Goal: Task Accomplishment & Management: Use online tool/utility

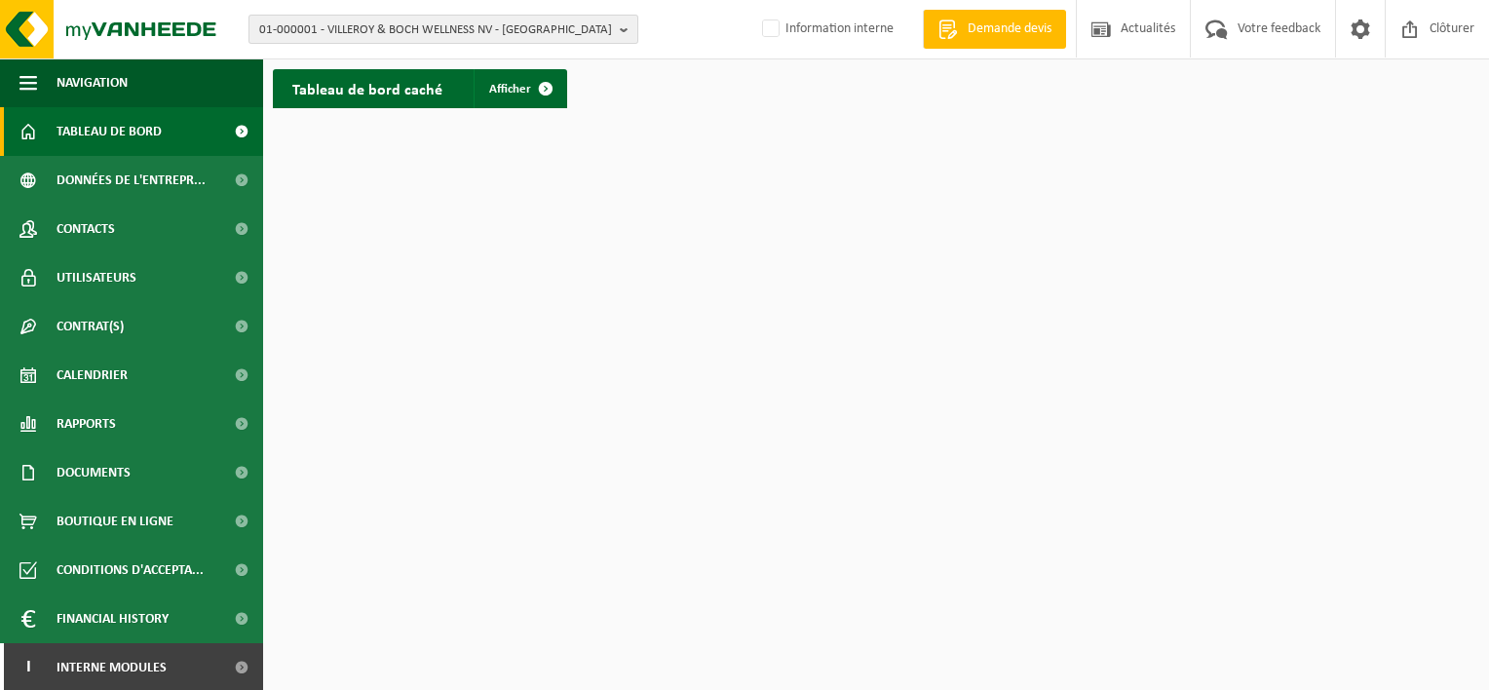
click at [494, 40] on span "01-000001 - VILLEROY & BOCH WELLNESS NV - ROESELARE" at bounding box center [435, 30] width 353 height 29
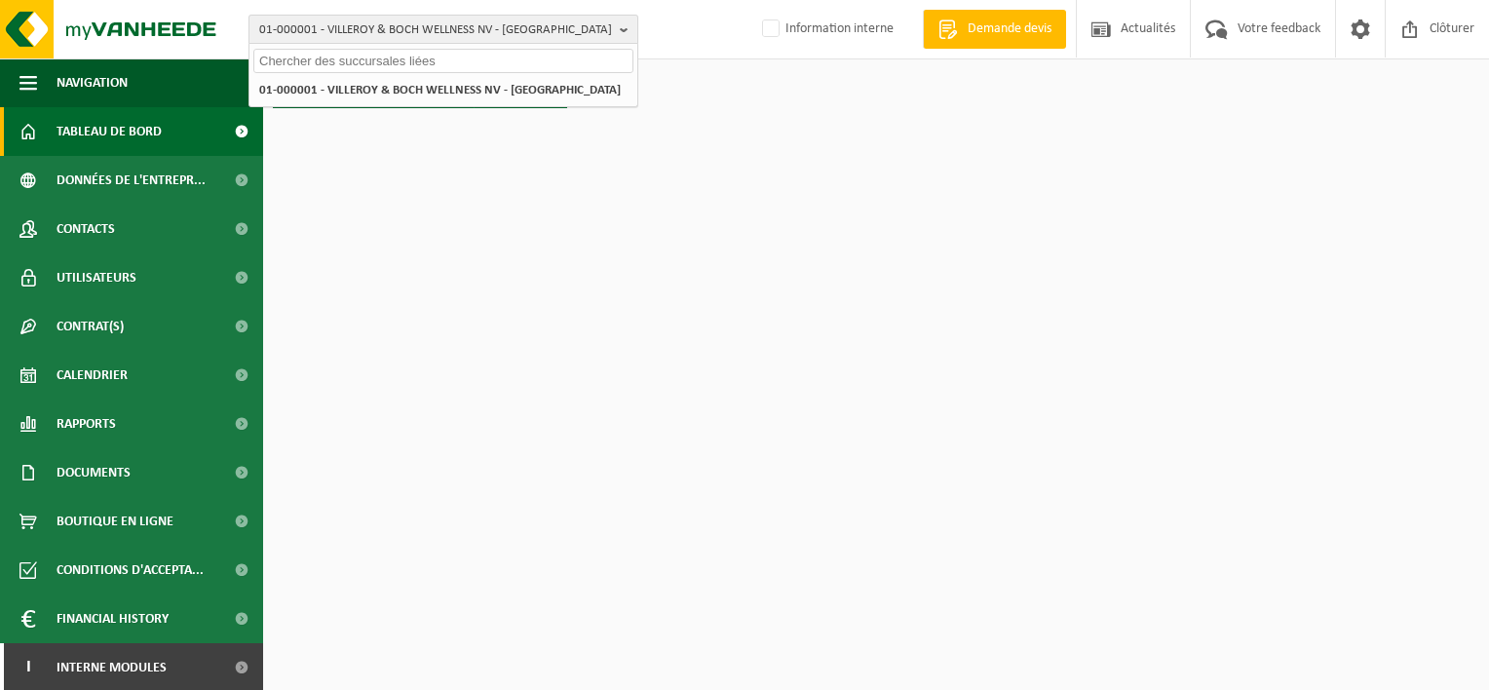
paste input "10-862329"
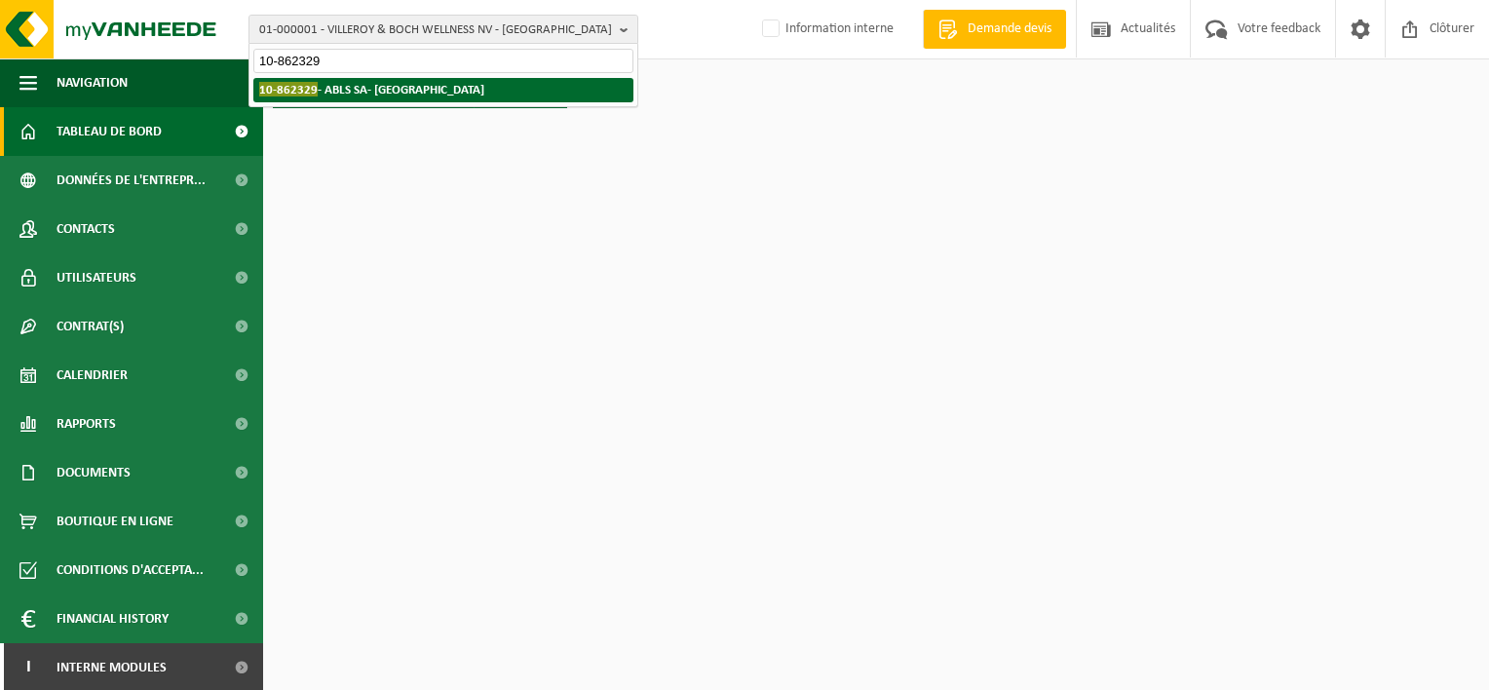
type input "10-862329"
click at [468, 93] on strong "10-862329 - ABLS SA- CENTRE KAMA - MONS" at bounding box center [371, 89] width 225 height 15
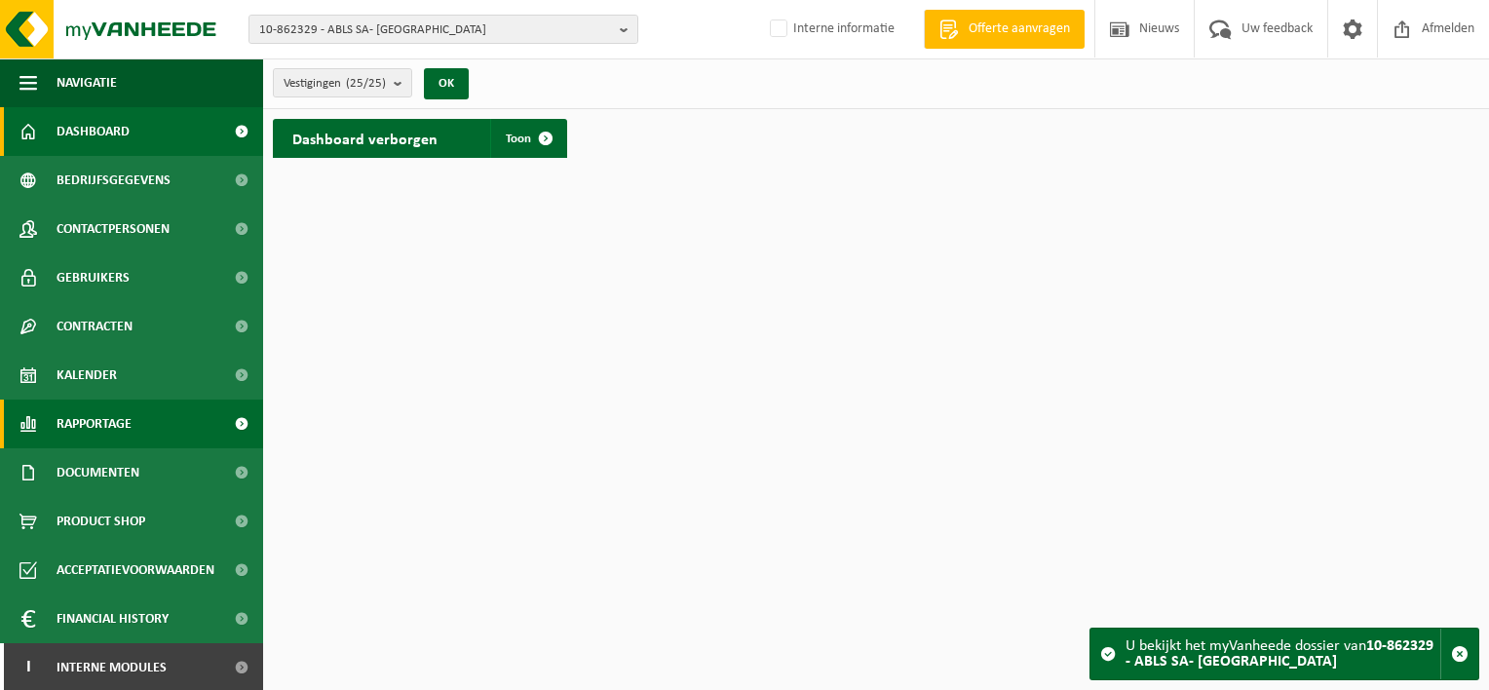
click at [154, 413] on link "Rapportage" at bounding box center [131, 424] width 263 height 49
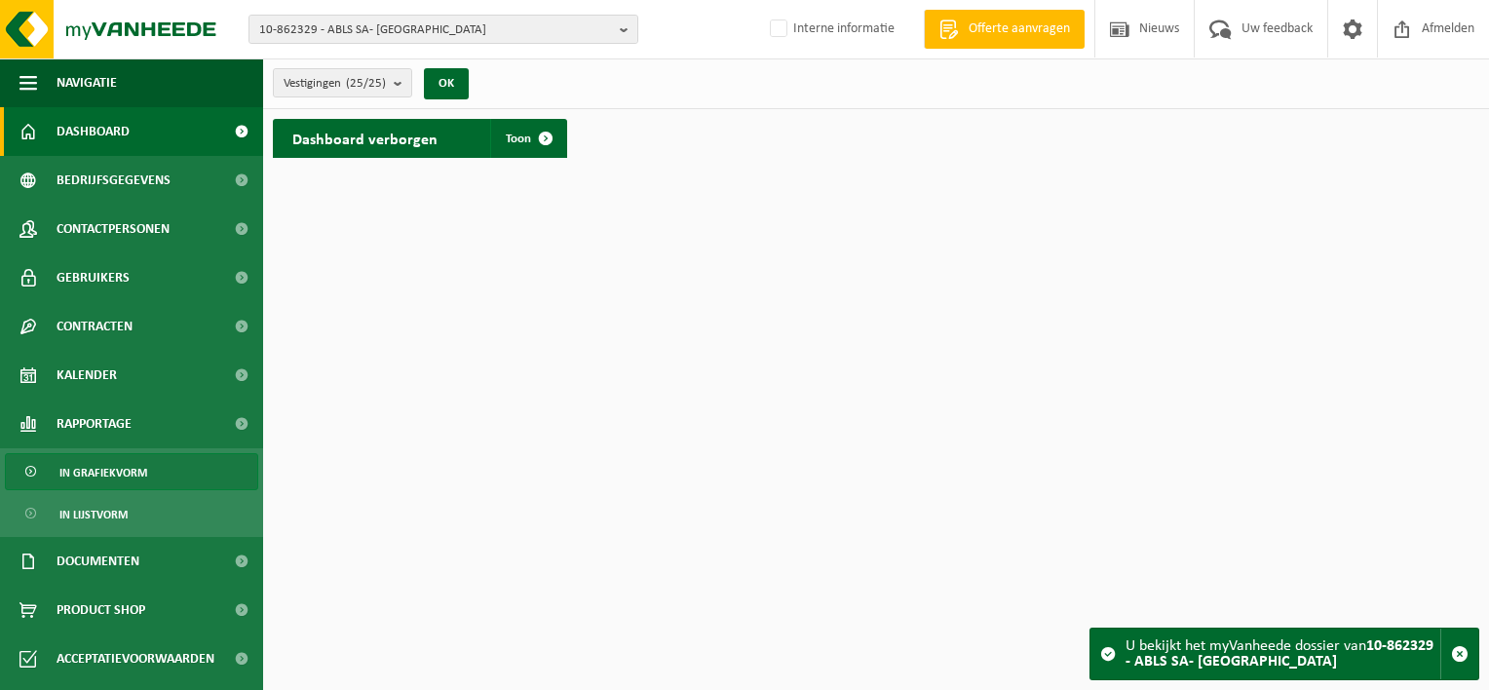
click at [92, 476] on span "In grafiekvorm" at bounding box center [103, 472] width 88 height 37
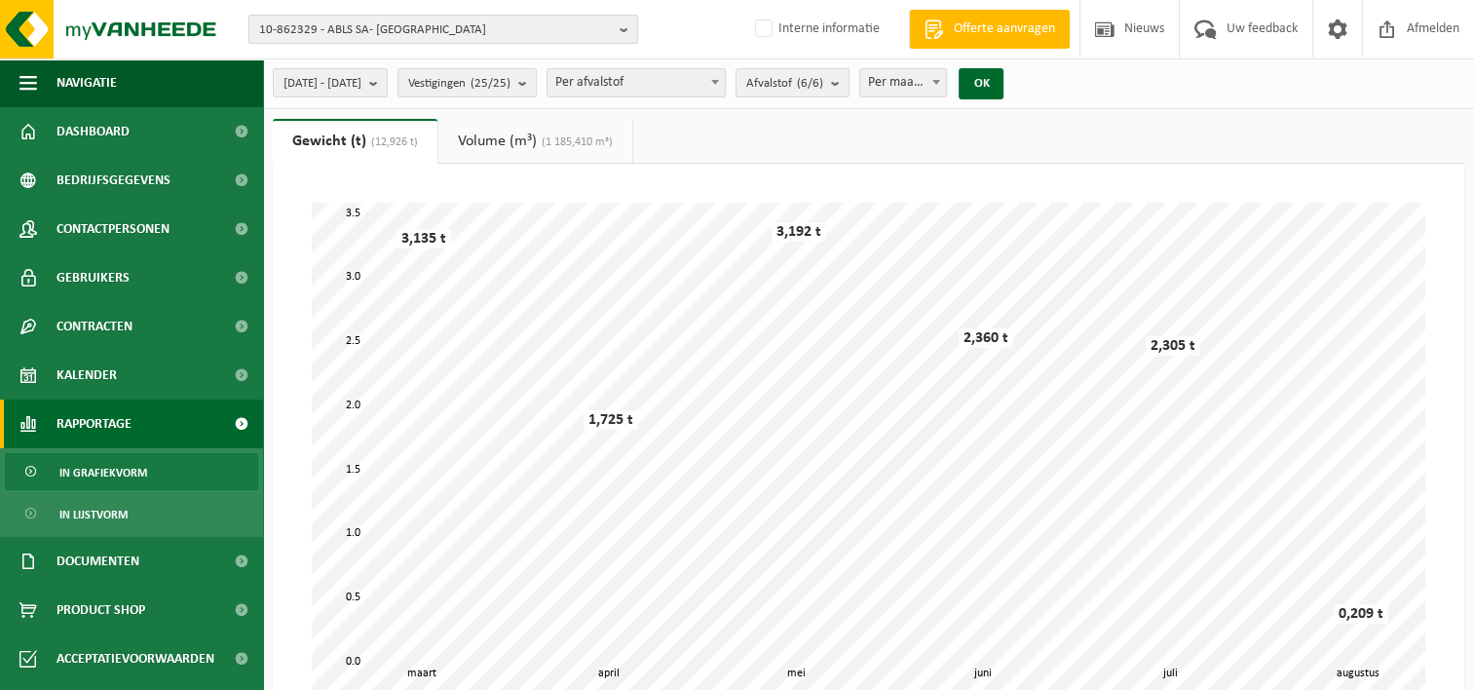
click at [464, 23] on span "10-862329 - ABLS SA- [GEOGRAPHIC_DATA]" at bounding box center [435, 30] width 353 height 29
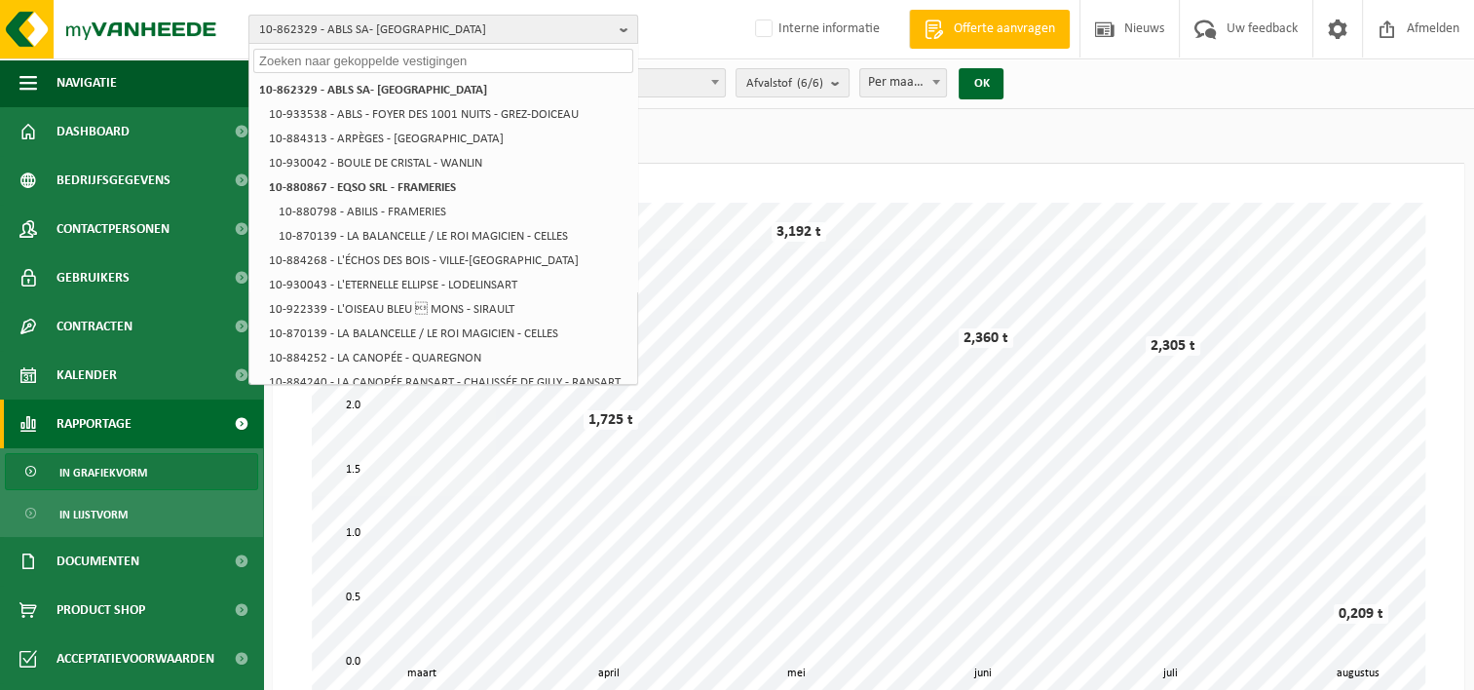
click at [464, 23] on span "10-862329 - ABLS SA- [GEOGRAPHIC_DATA]" at bounding box center [435, 30] width 353 height 29
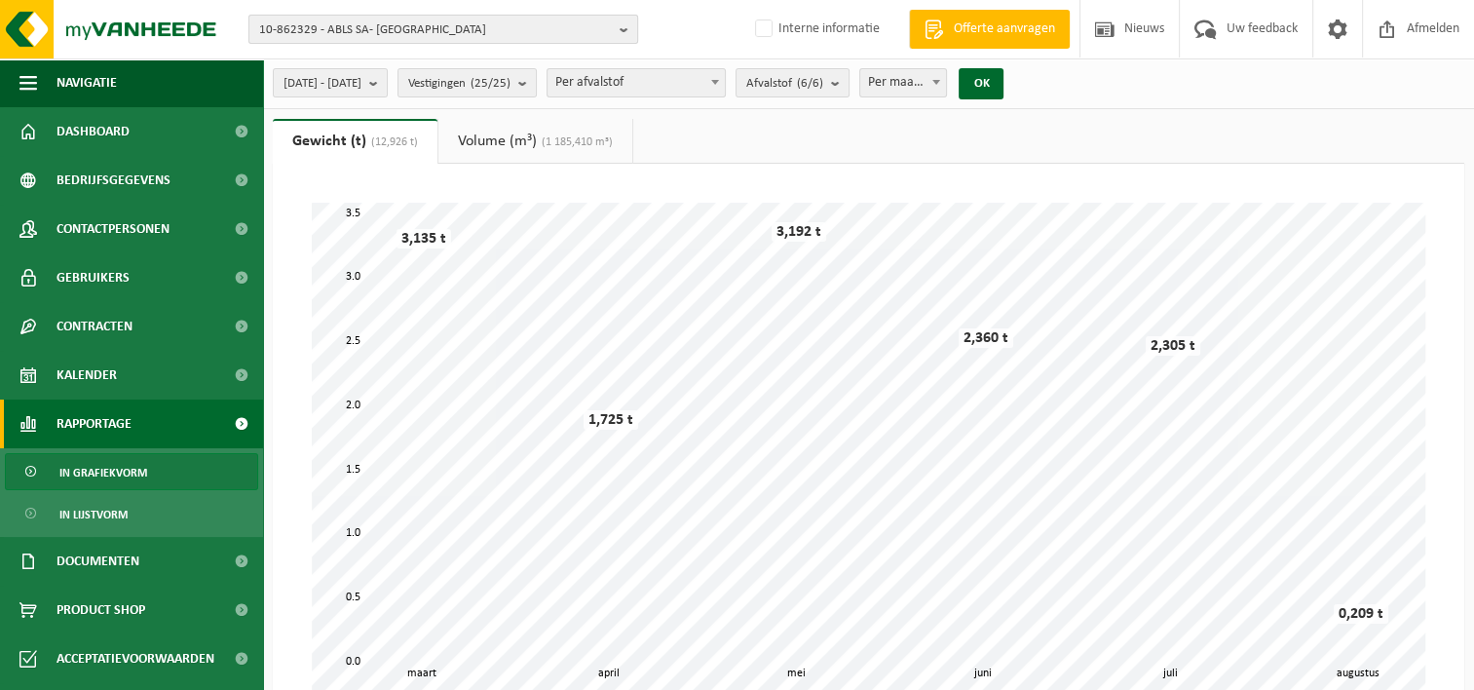
click at [464, 23] on span "10-862329 - ABLS SA- CENTRE KAMA - MONS" at bounding box center [435, 30] width 353 height 29
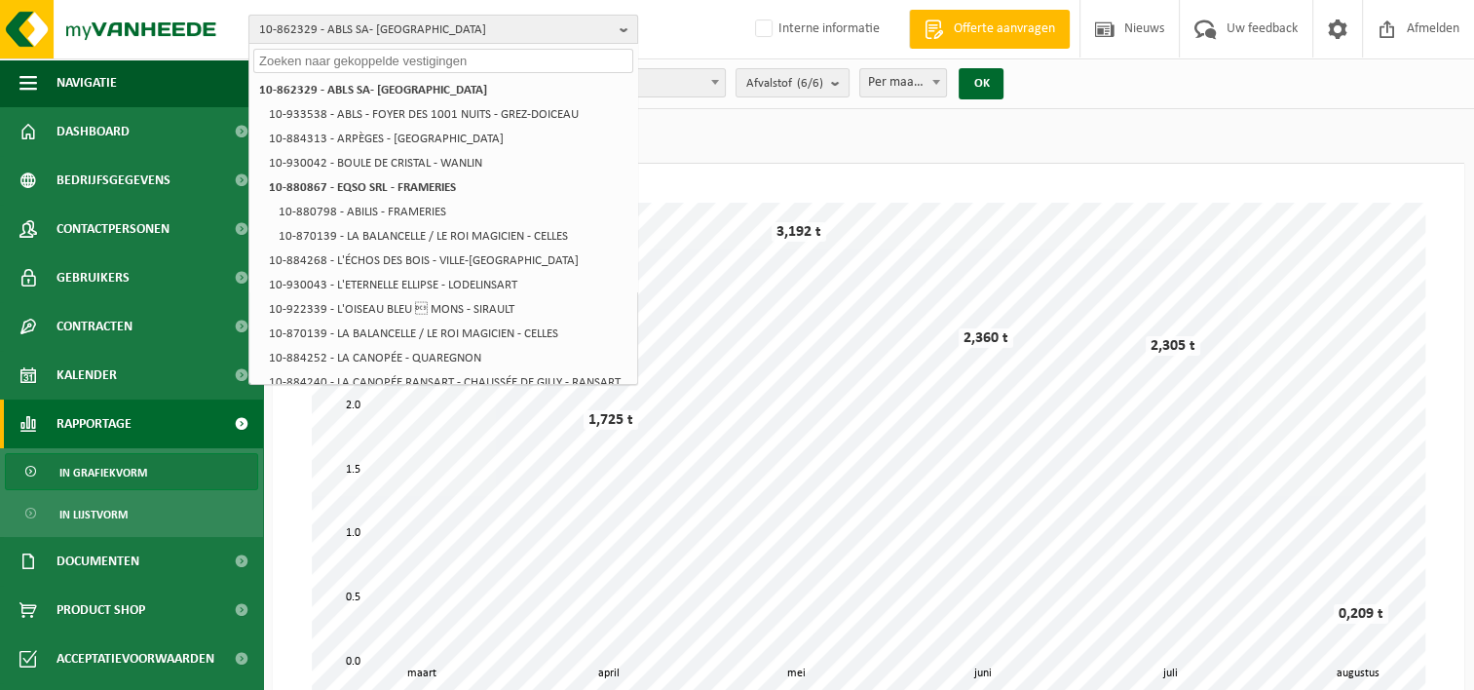
paste input "10-884308"
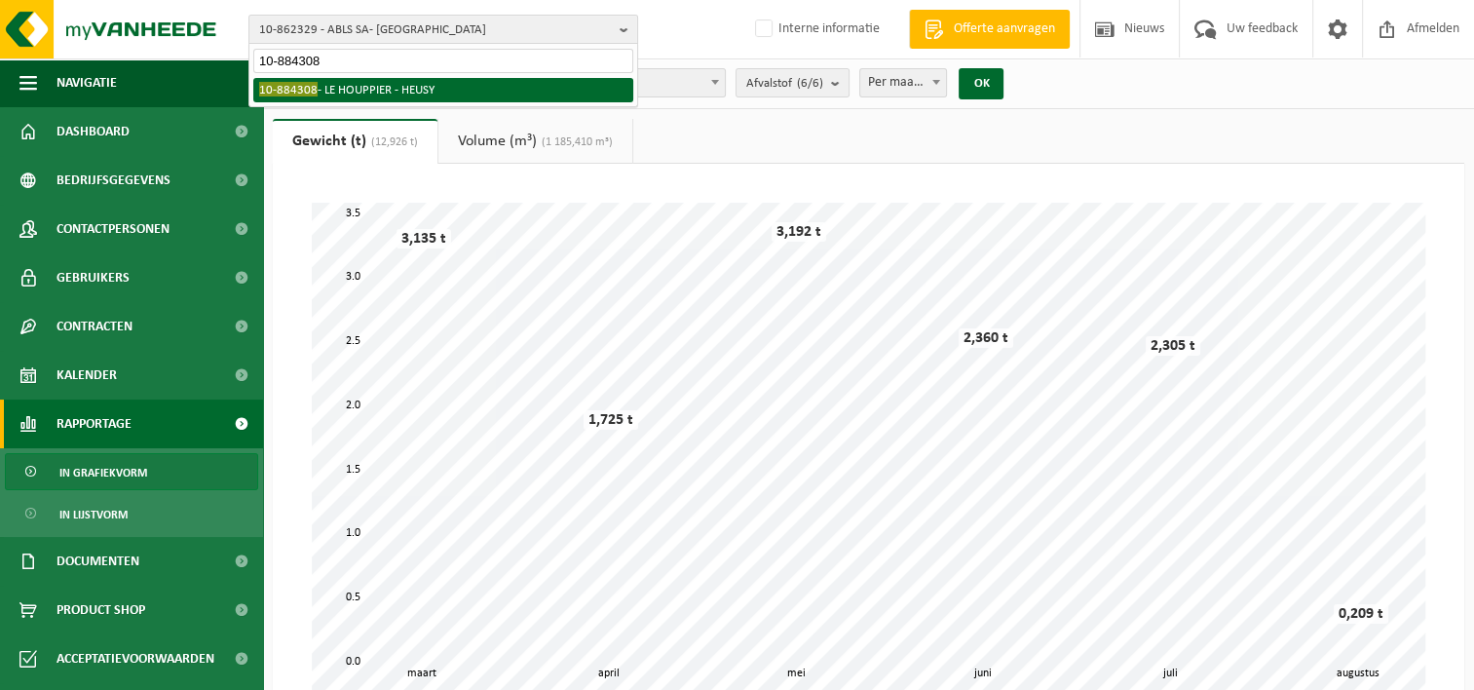
type input "10-884308"
click at [419, 82] on li "10-884308 - LE HOUPPIER - HEUSY" at bounding box center [443, 90] width 380 height 24
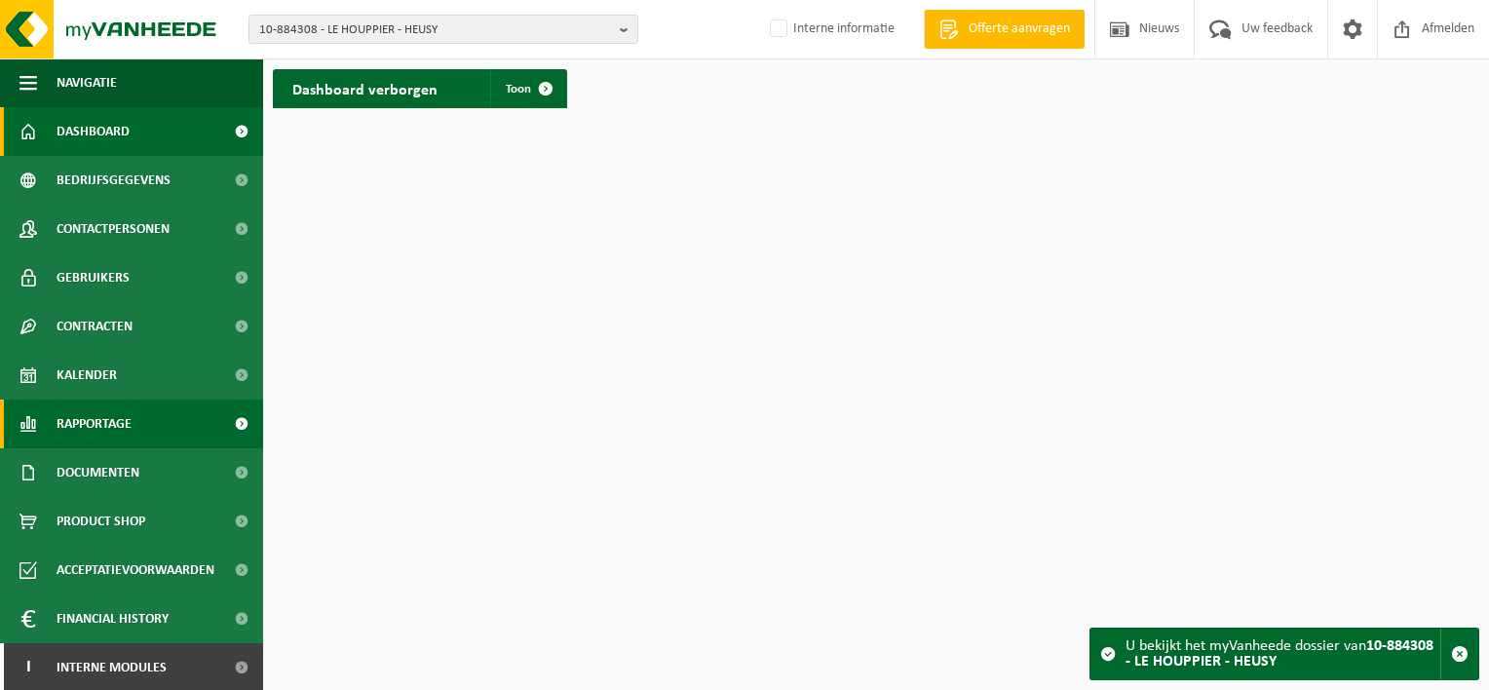
click at [134, 424] on link "Rapportage" at bounding box center [131, 424] width 263 height 49
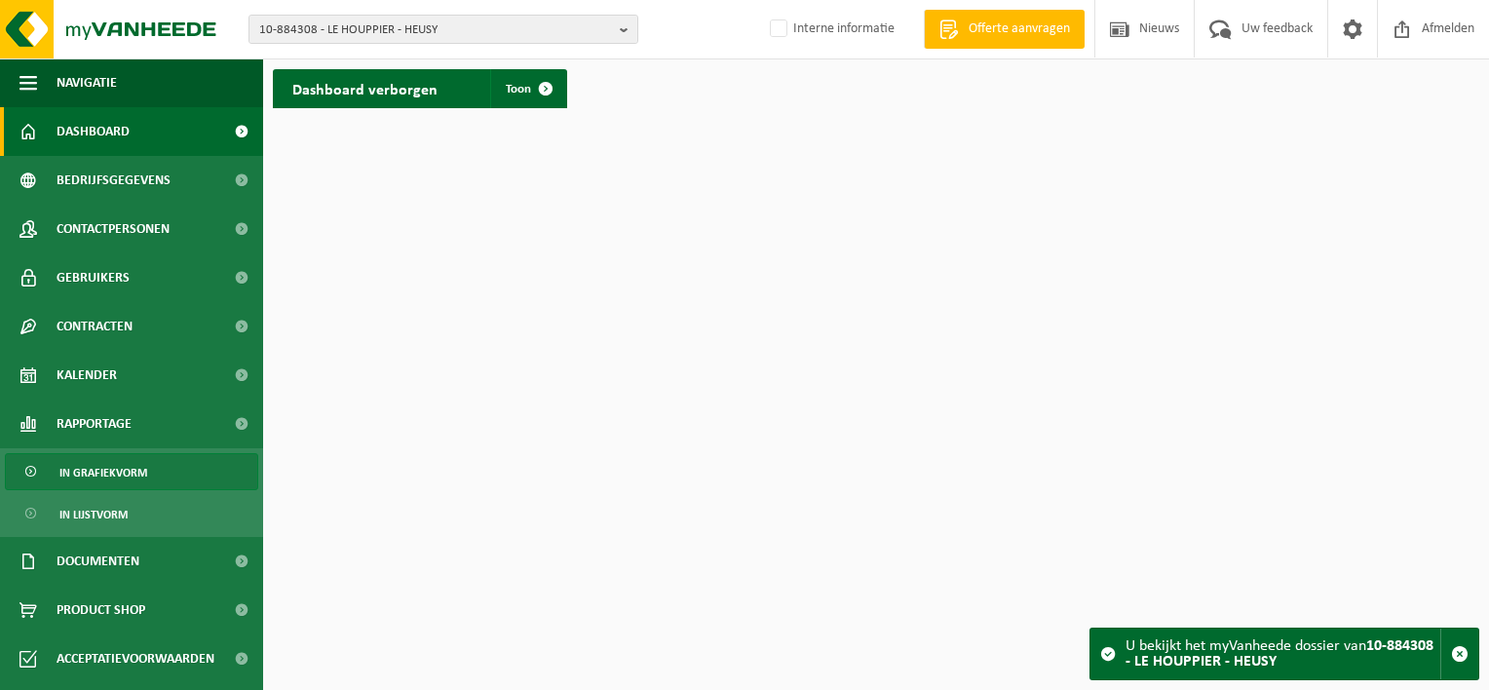
click at [114, 476] on span "In grafiekvorm" at bounding box center [103, 472] width 88 height 37
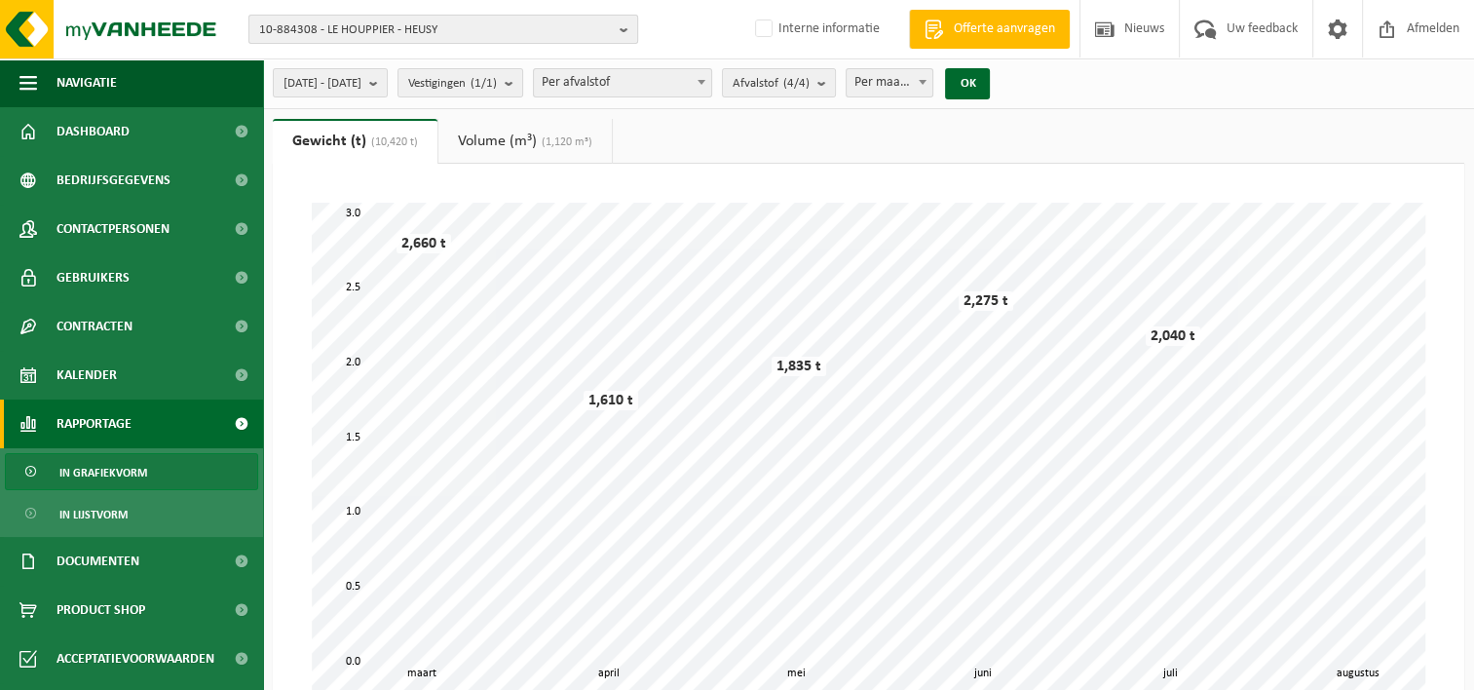
click at [396, 27] on span "10-884308 - LE HOUPPIER - HEUSY" at bounding box center [435, 30] width 353 height 29
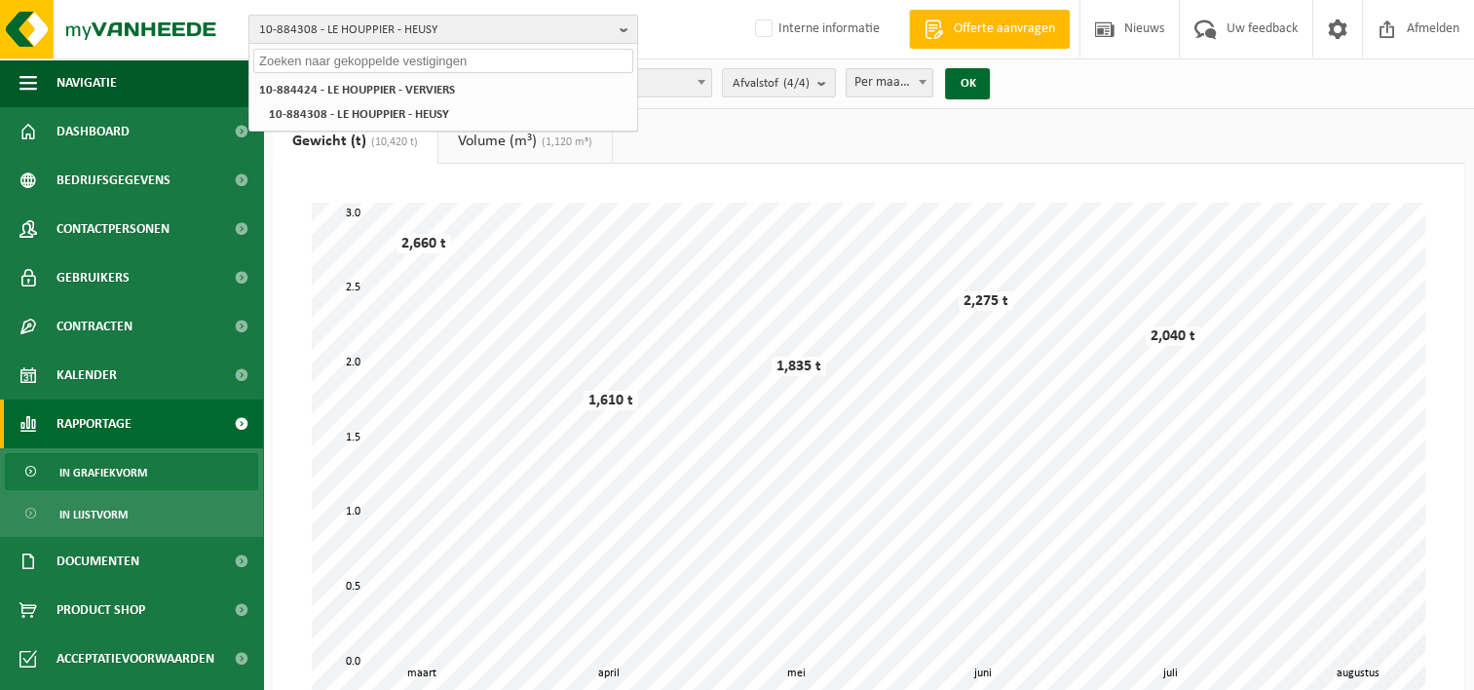
paste input "10-869742"
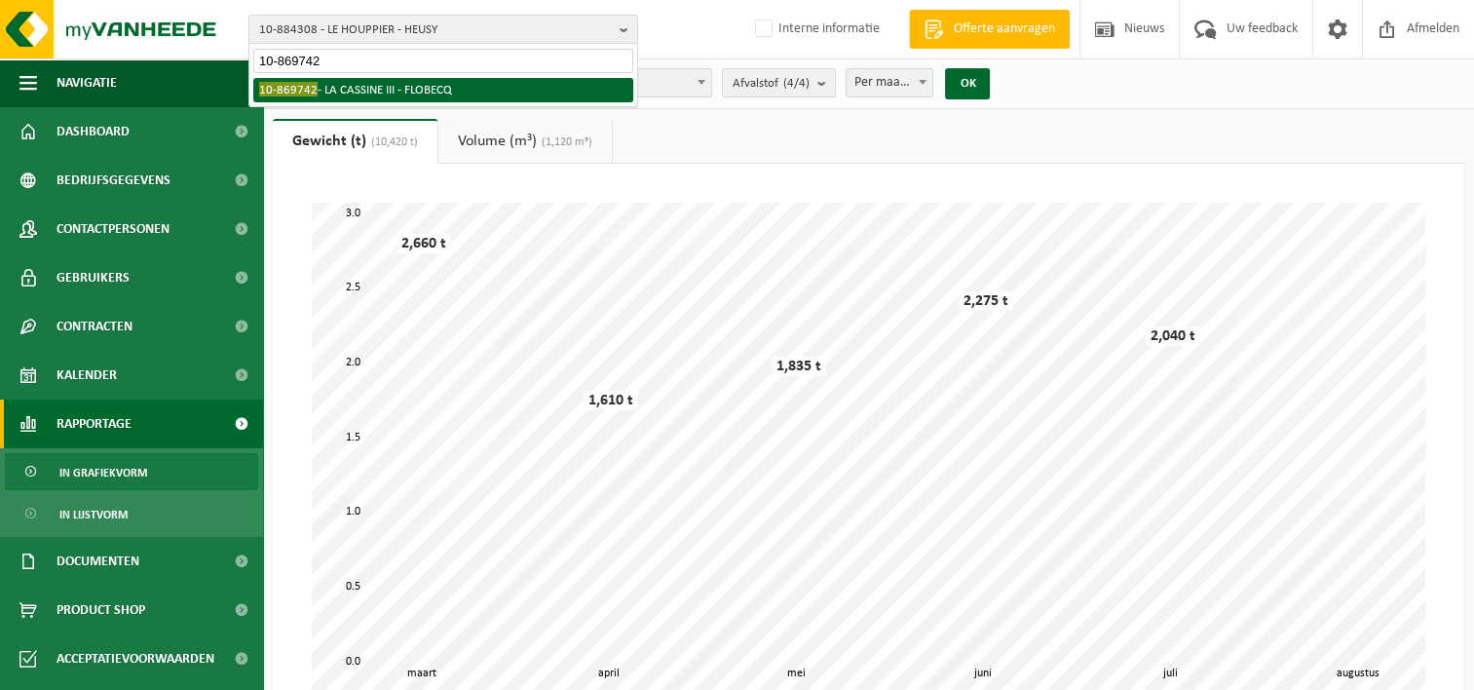
type input "10-869742"
click at [392, 91] on li "10-869742 - LA CASSINE III - FLOBECQ" at bounding box center [443, 90] width 380 height 24
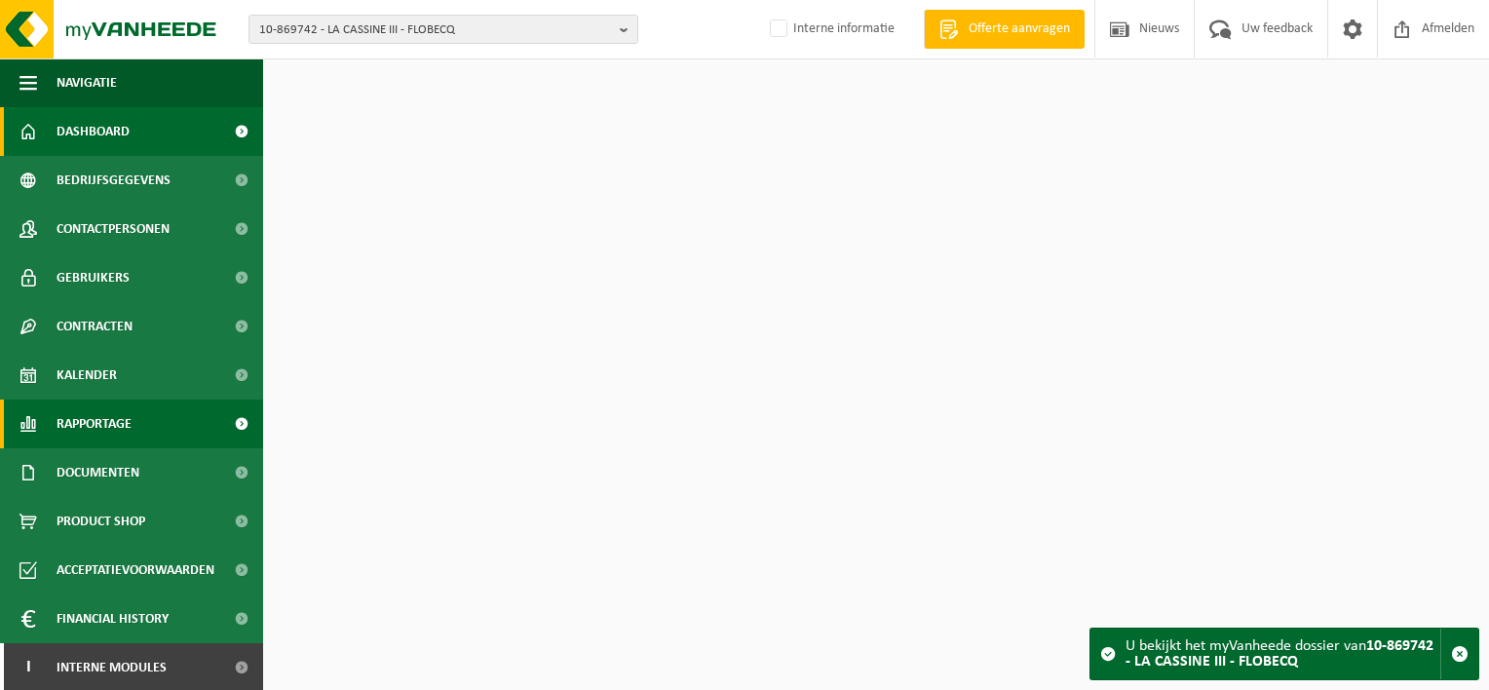
click at [117, 422] on span "Rapportage" at bounding box center [94, 424] width 75 height 49
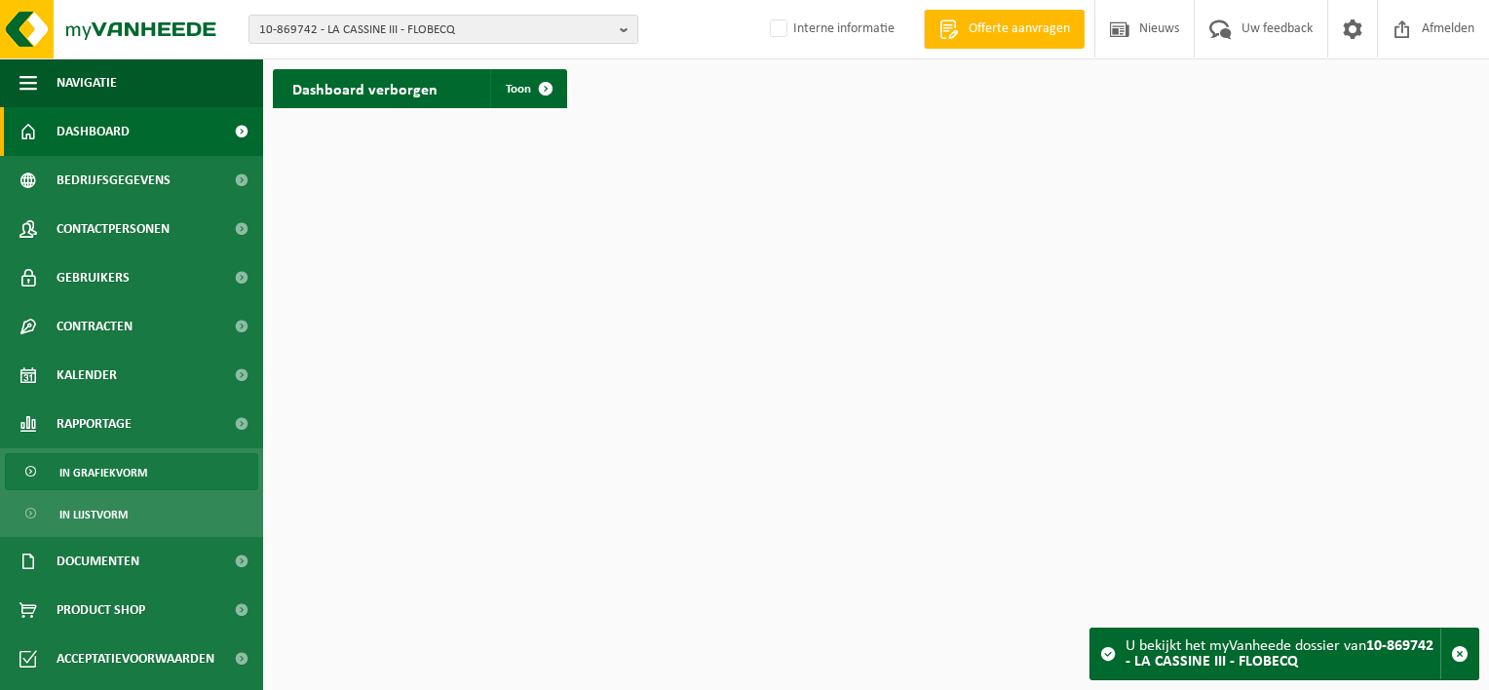
click at [106, 464] on span "In grafiekvorm" at bounding box center [103, 472] width 88 height 37
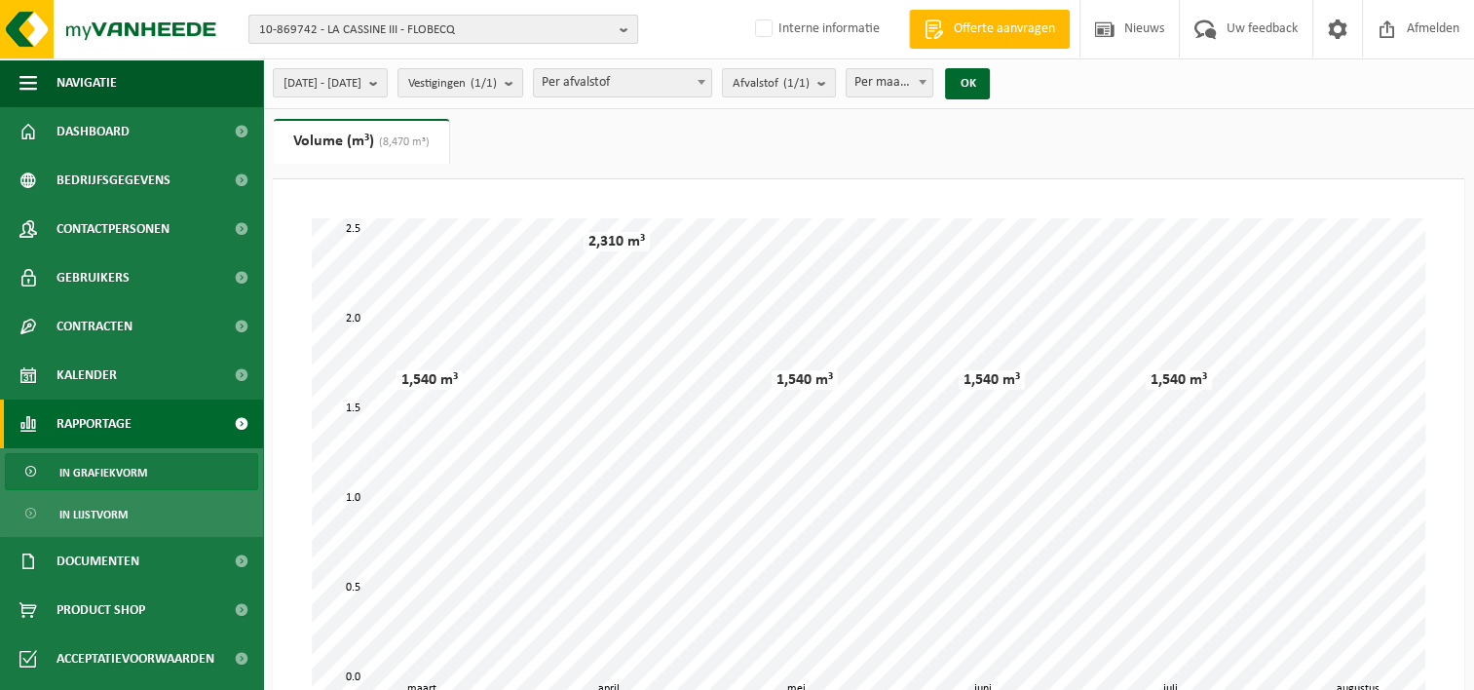
click at [450, 39] on span "10-869742 - LA CASSINE III - FLOBECQ" at bounding box center [435, 30] width 353 height 29
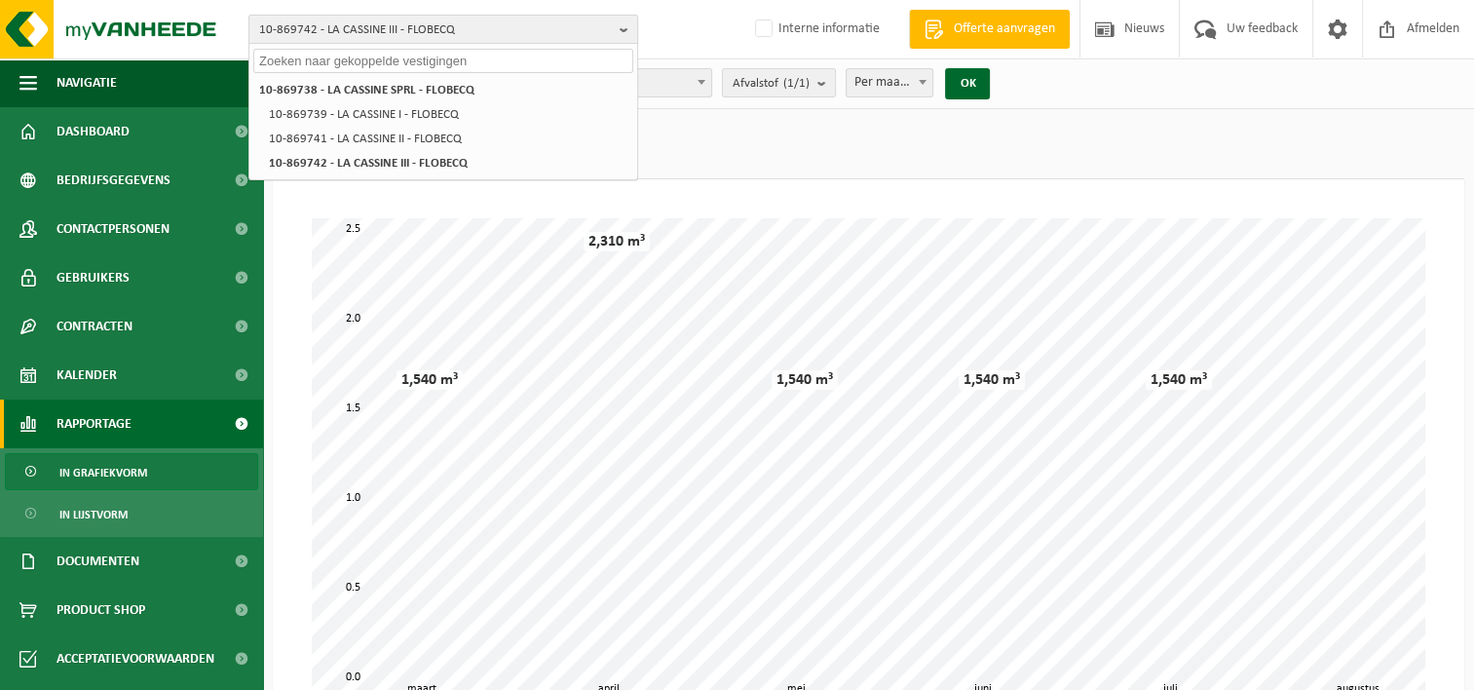
paste input "10-930042"
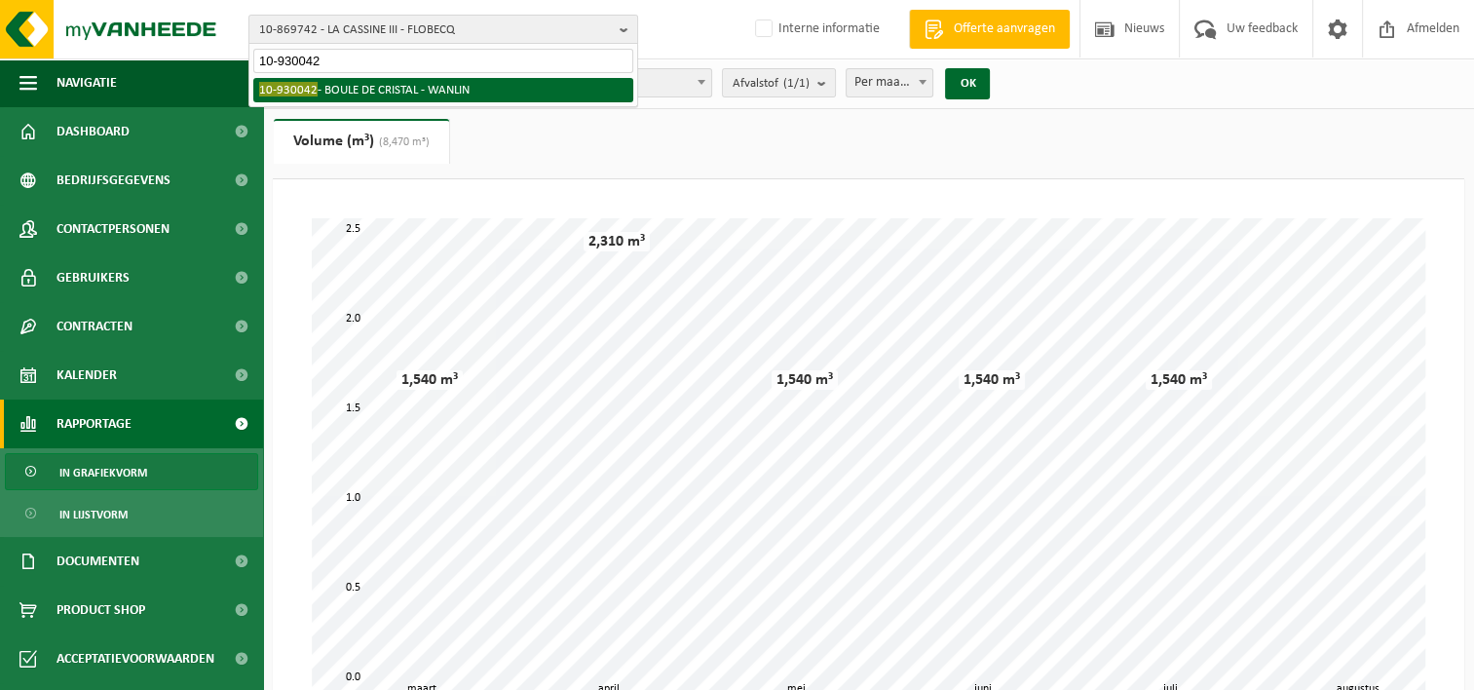
type input "10-930042"
click at [438, 94] on li "10-930042 - BOULE DE CRISTAL - WANLIN" at bounding box center [443, 90] width 380 height 24
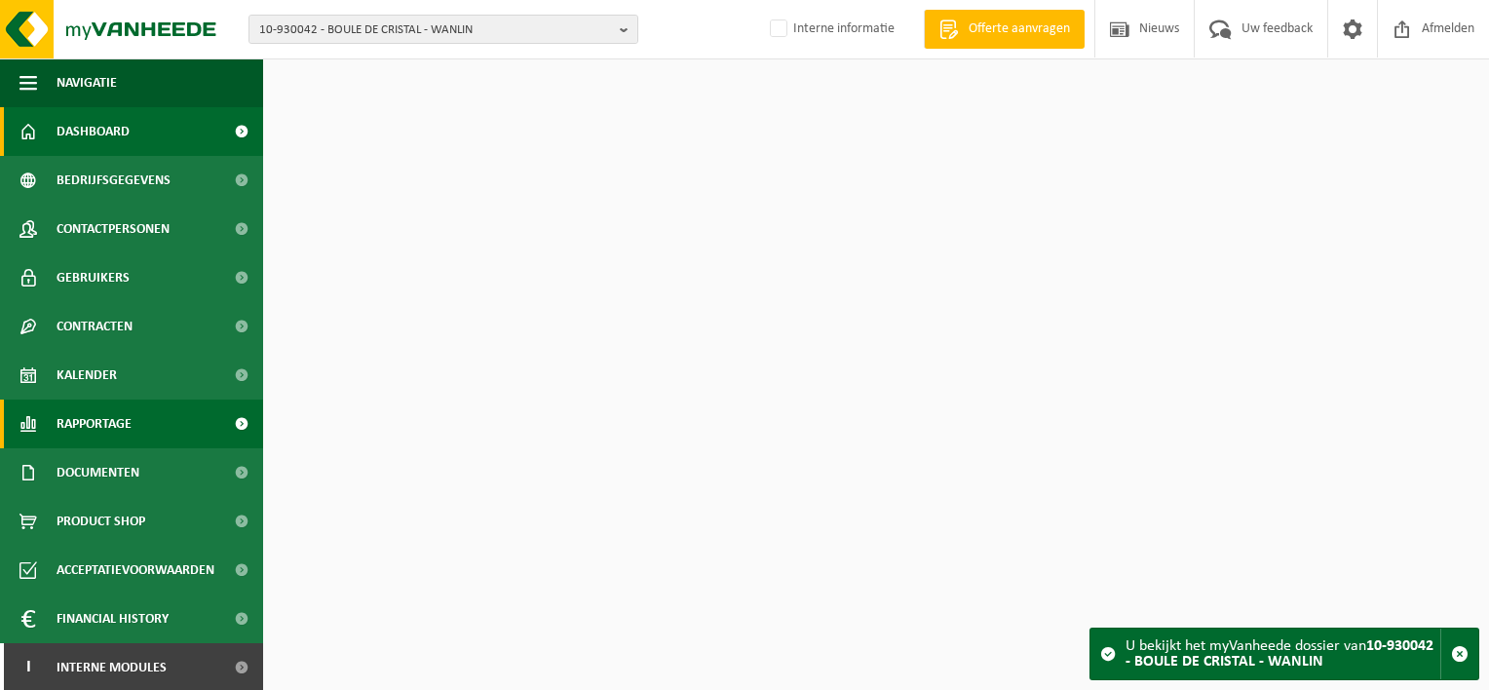
click at [86, 433] on span "Rapportage" at bounding box center [94, 424] width 75 height 49
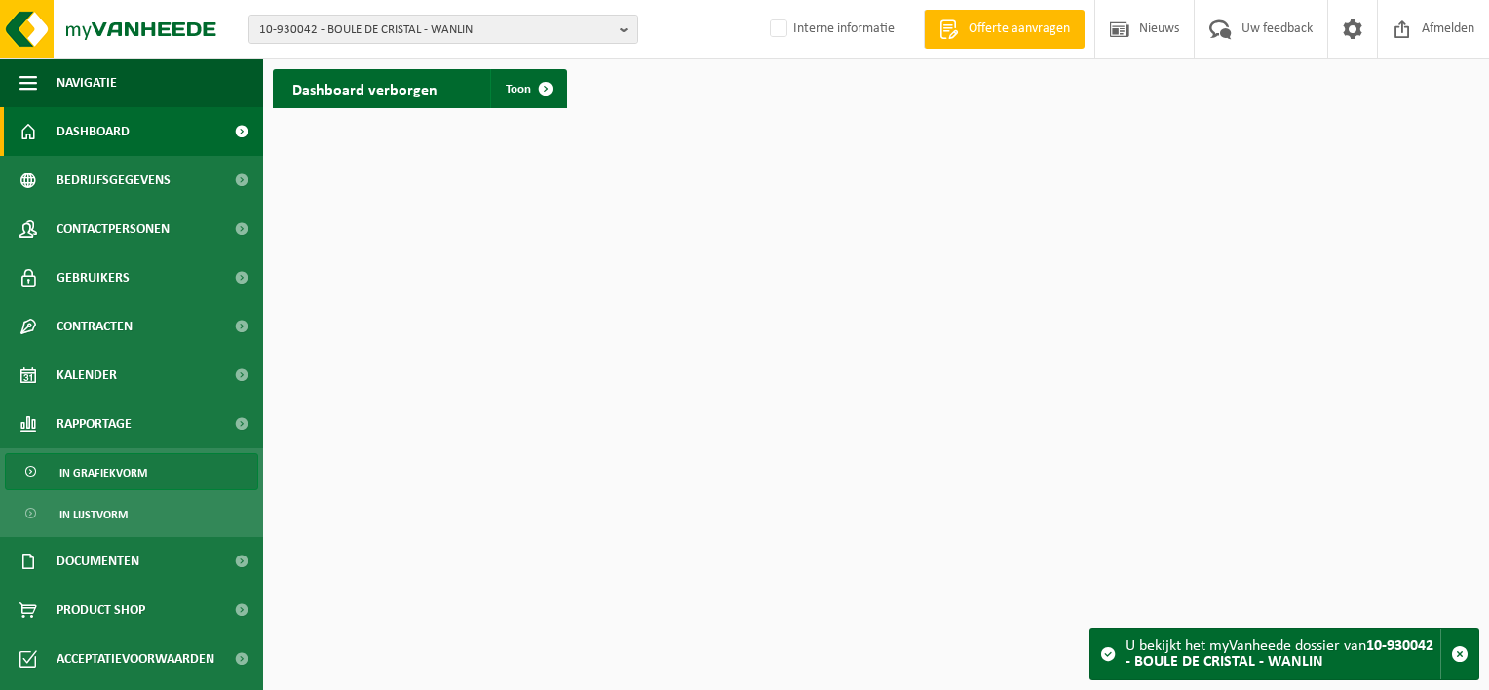
click at [86, 464] on span "In grafiekvorm" at bounding box center [103, 472] width 88 height 37
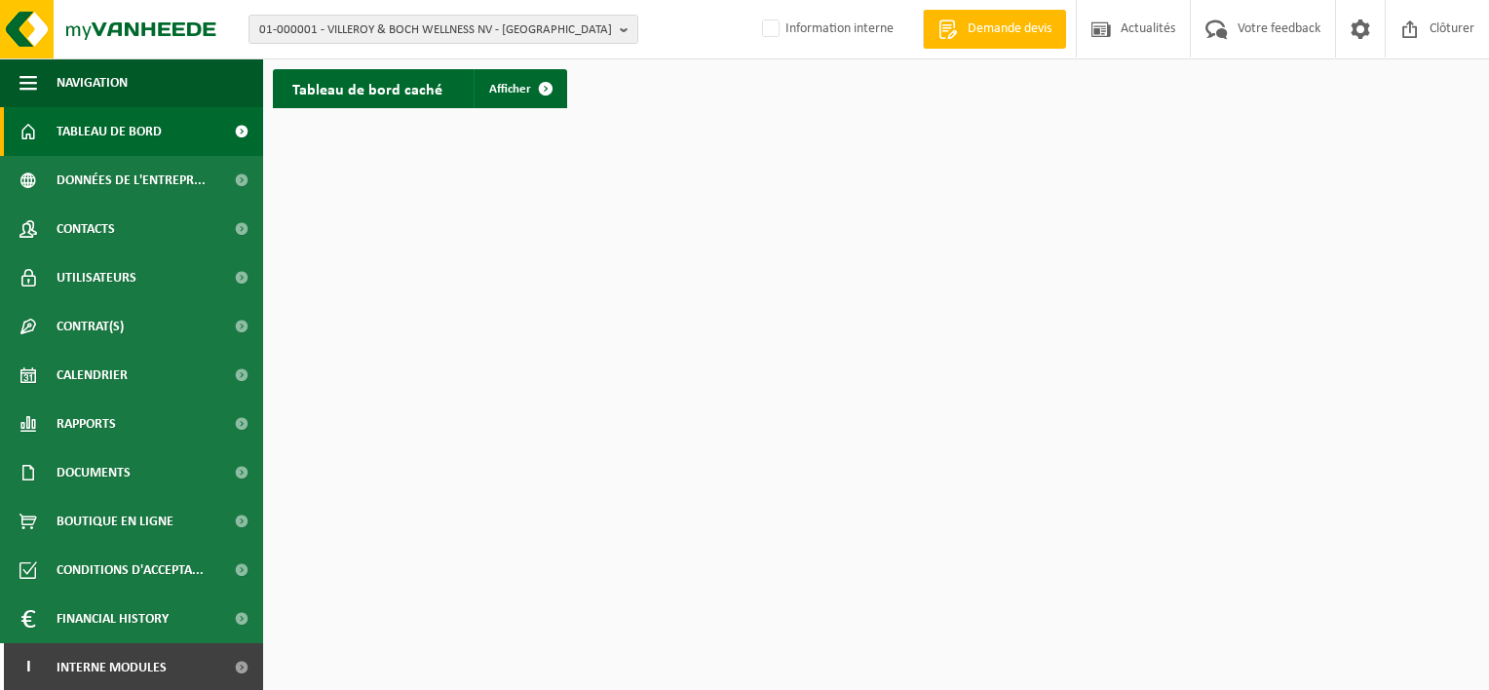
click at [415, 13] on div "01-000001 - VILLEROY & BOCH WELLNESS NV - ROESELARE 01-000001 - VILLEROY & BOCH…" at bounding box center [744, 29] width 1489 height 59
click at [401, 25] on span "01-000001 - VILLEROY & BOCH WELLNESS NV - ROESELARE" at bounding box center [435, 30] width 353 height 29
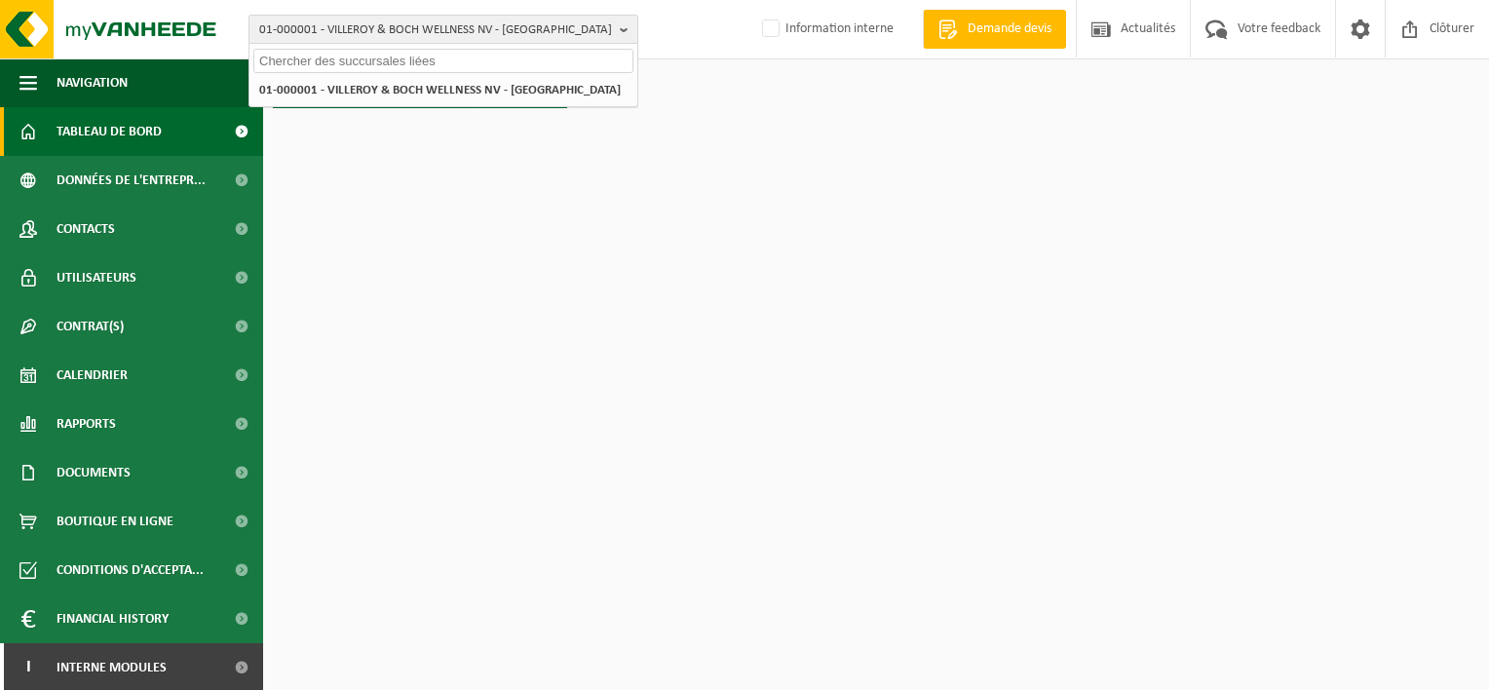
paste input "10-862329"
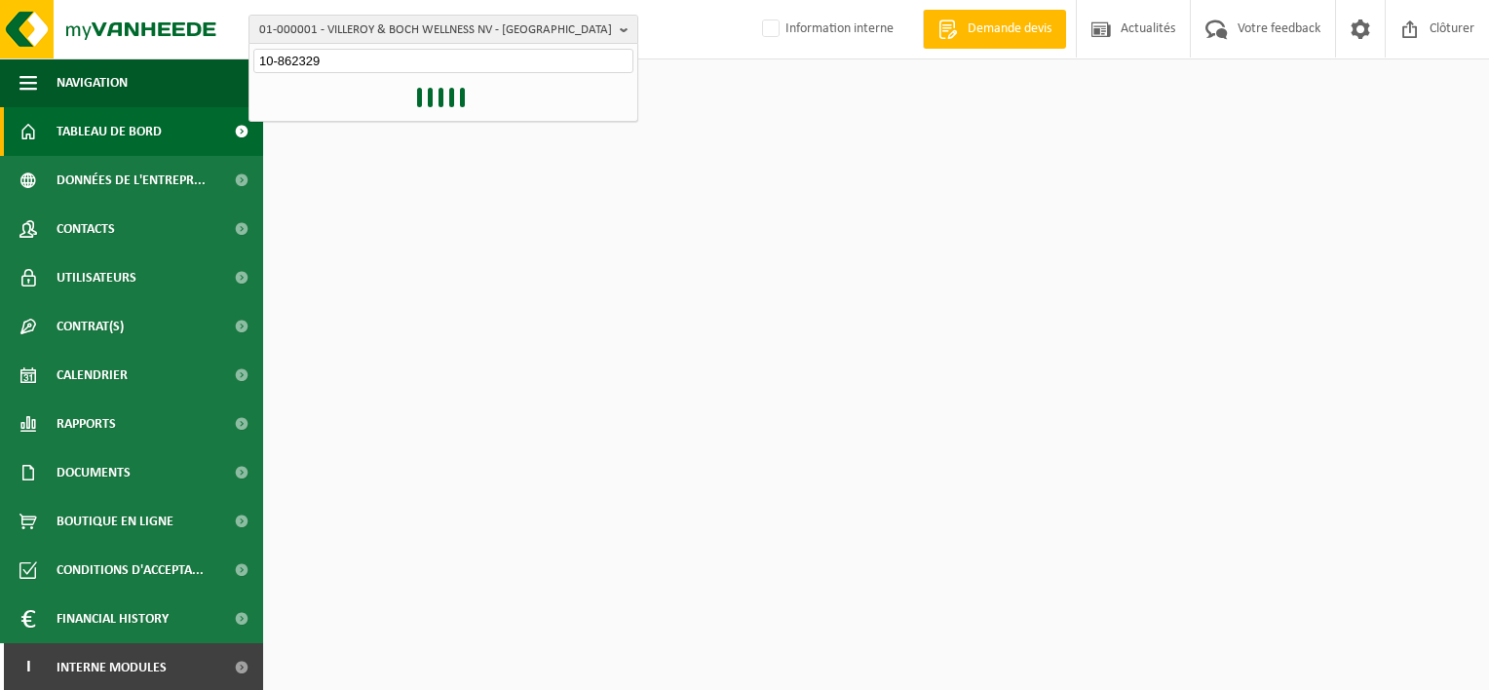
type input "10-862329"
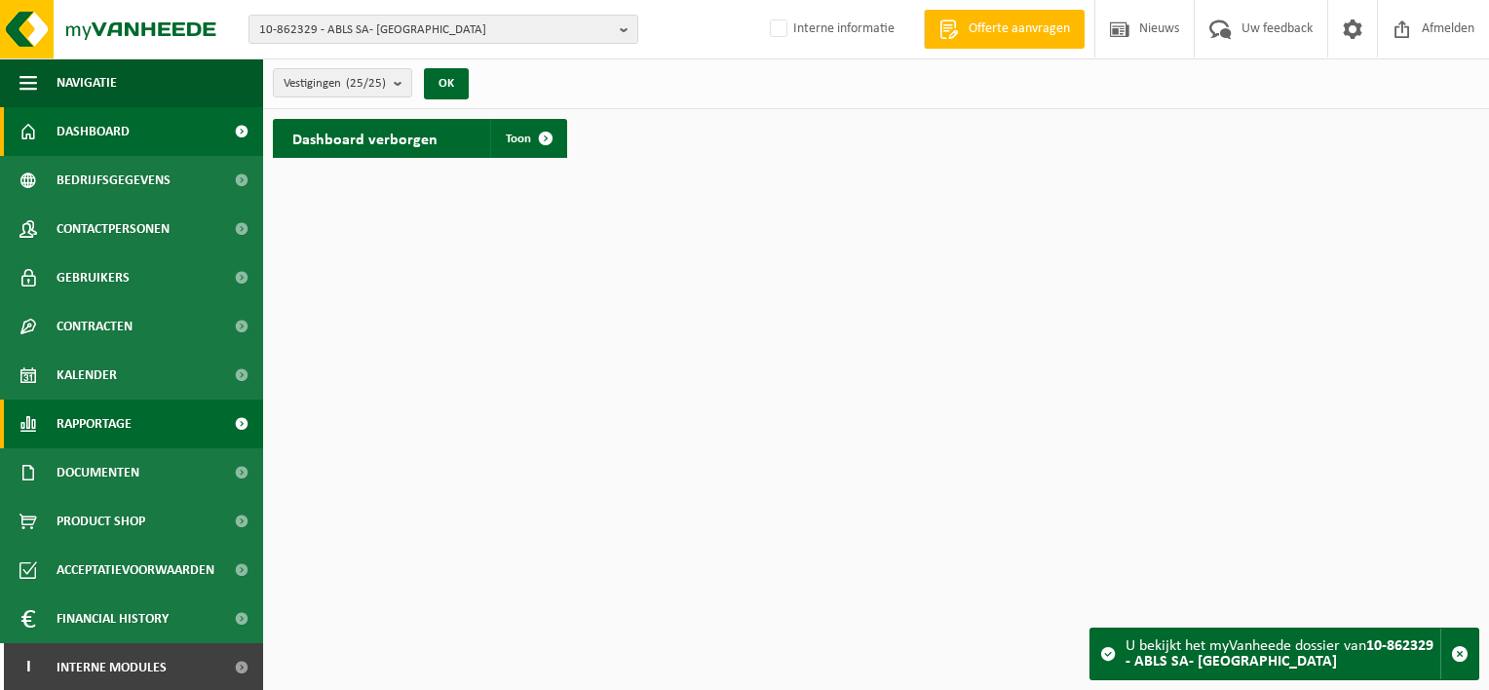
click at [90, 418] on span "Rapportage" at bounding box center [94, 424] width 75 height 49
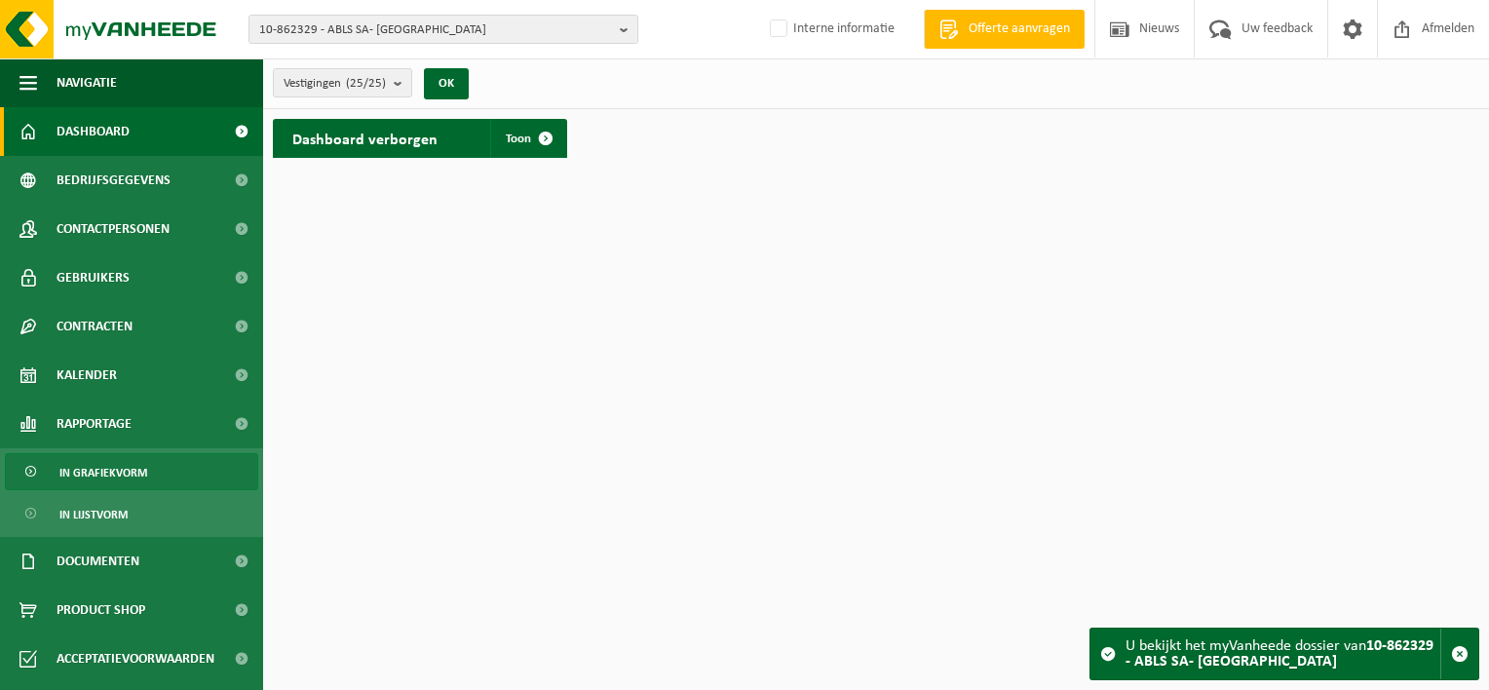
click at [84, 468] on span "In grafiekvorm" at bounding box center [103, 472] width 88 height 37
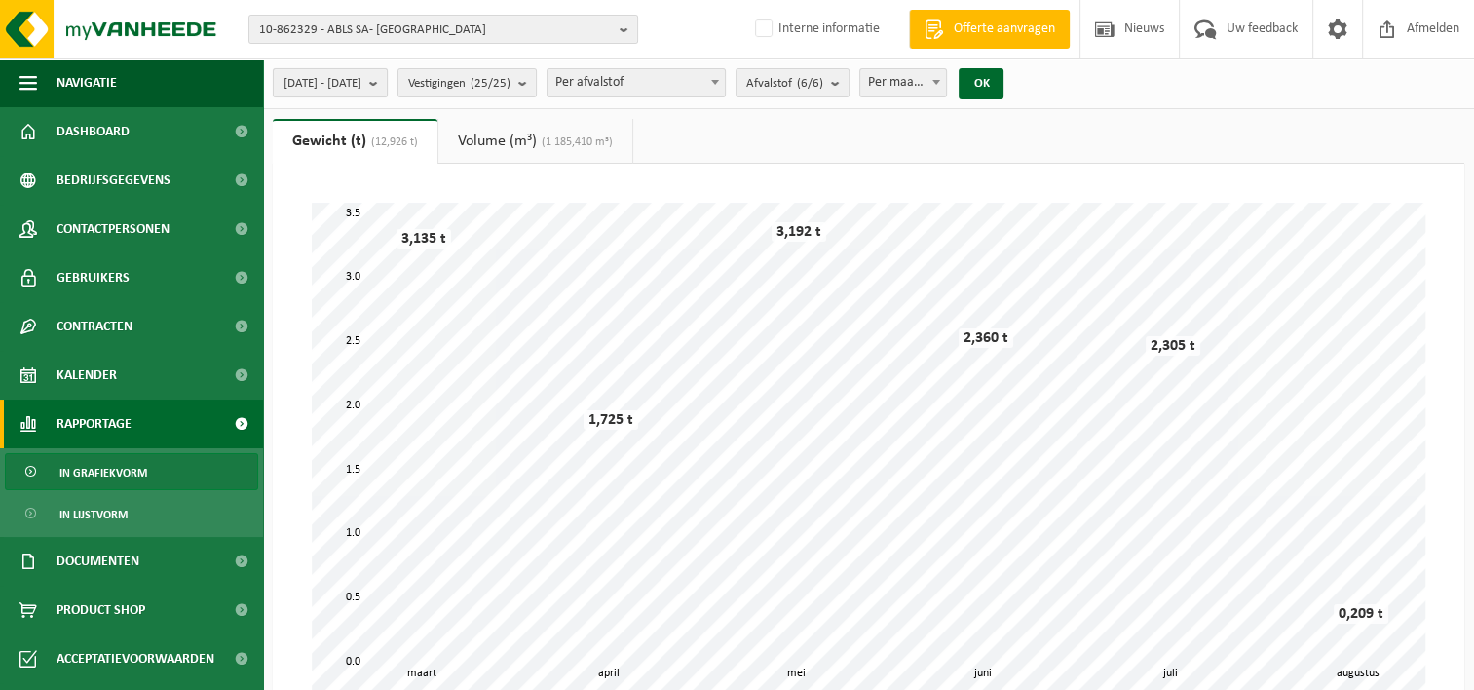
click at [387, 82] on b "submit" at bounding box center [378, 82] width 18 height 27
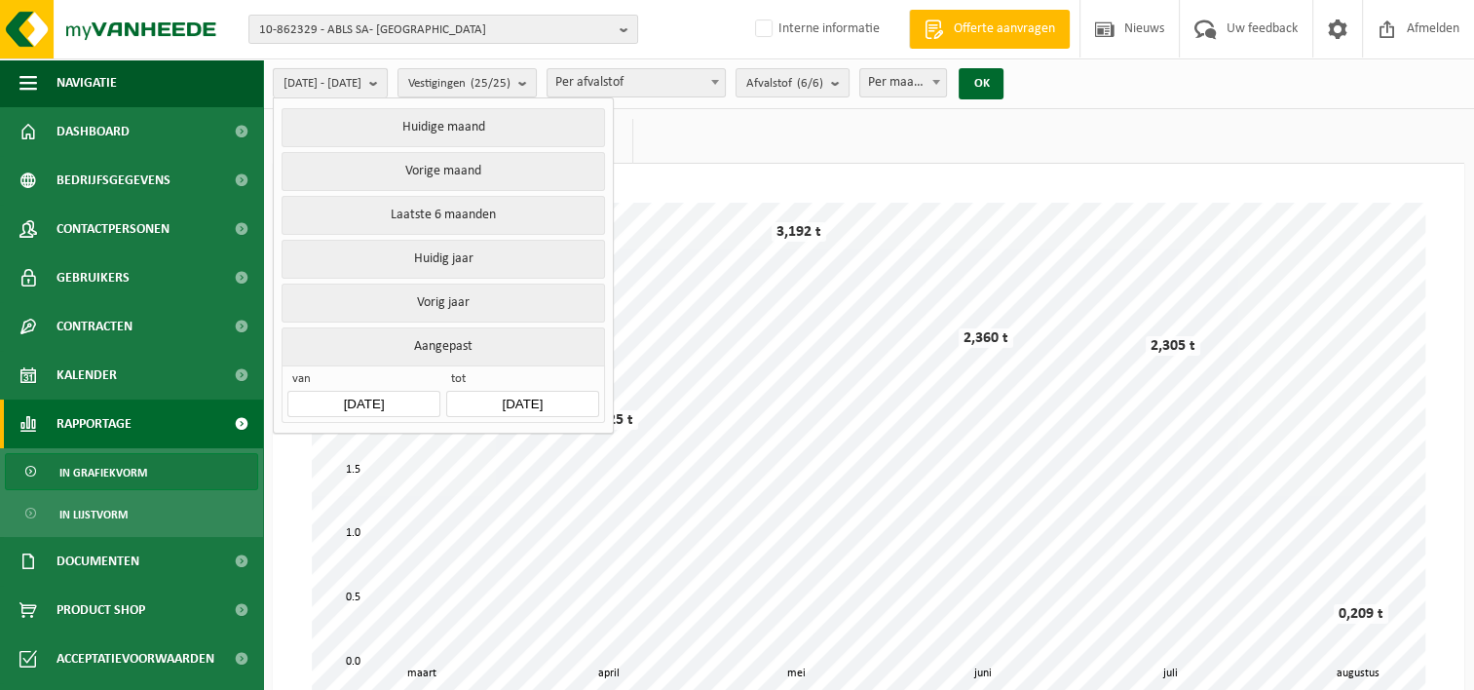
click at [387, 82] on b "submit" at bounding box center [378, 83] width 18 height 28
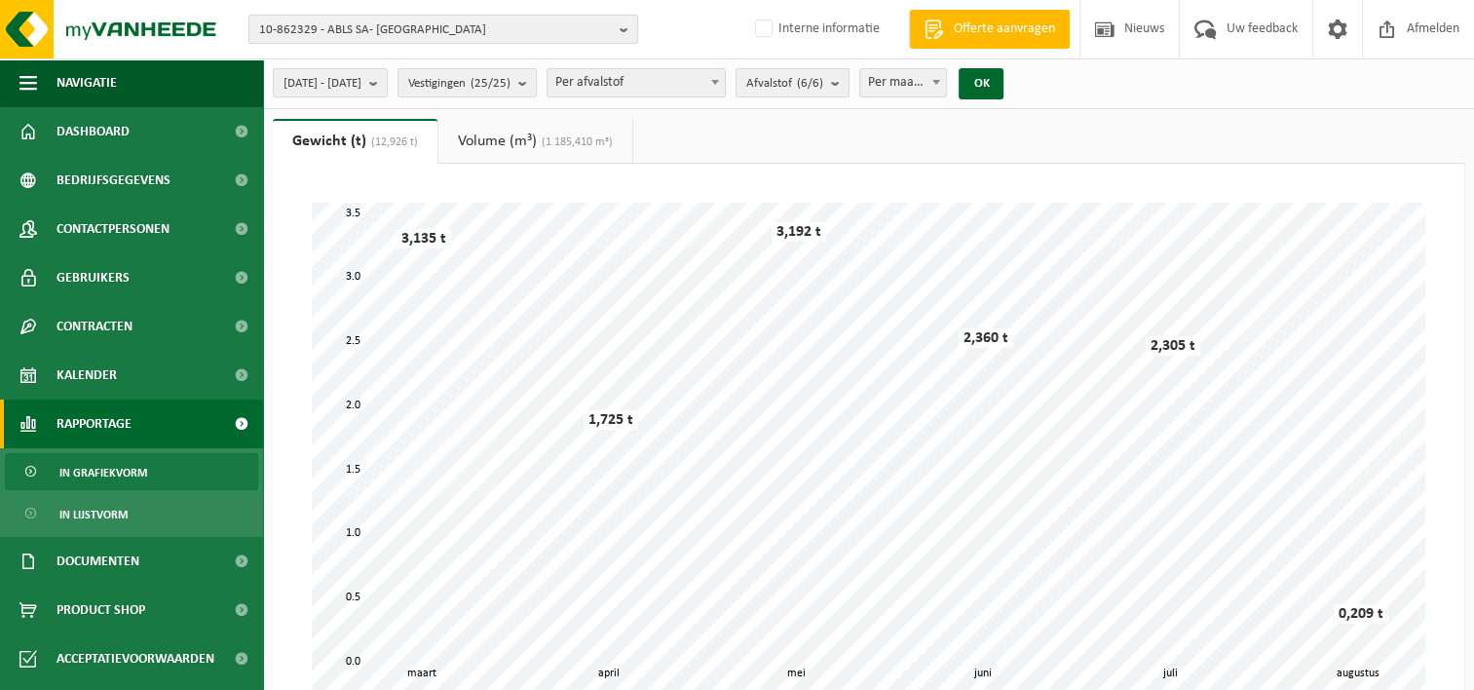
click at [628, 27] on b "button" at bounding box center [629, 29] width 18 height 27
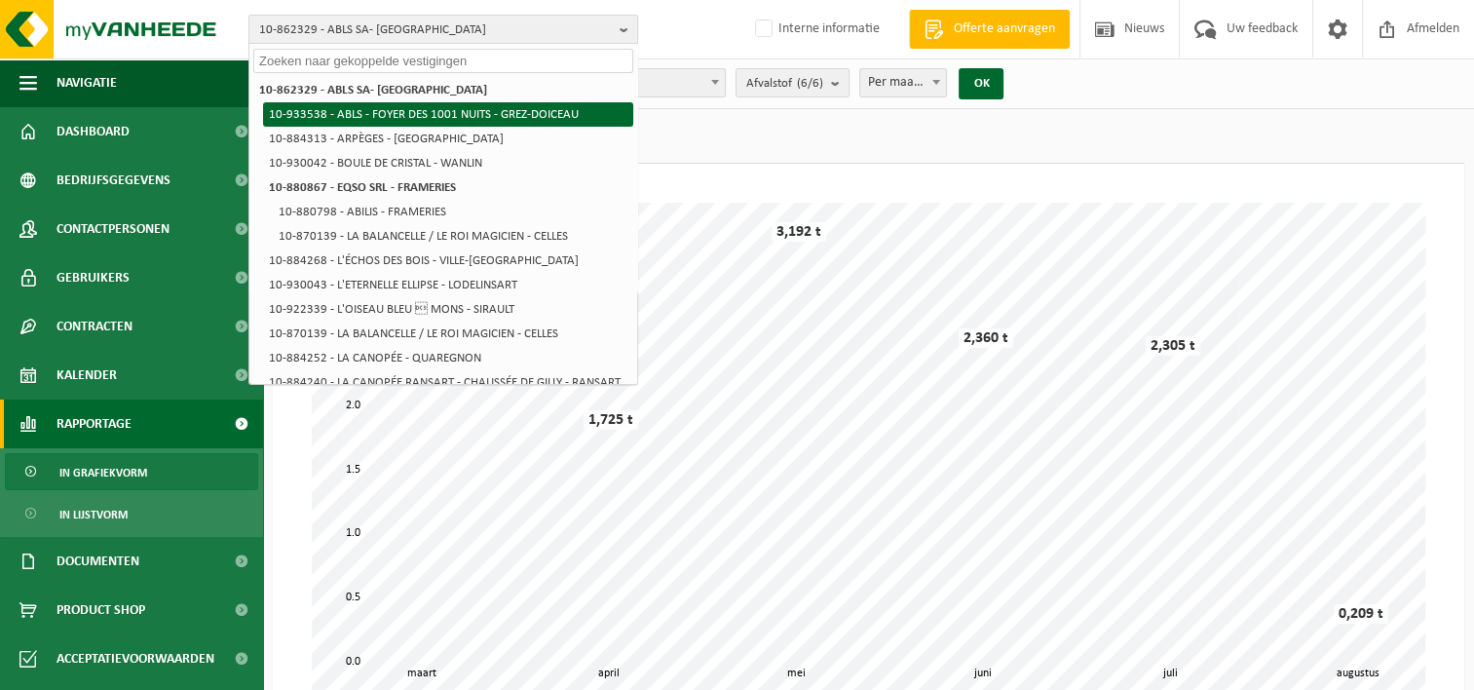
click at [526, 107] on li "10-933538 - ABLS - FOYER DES 1001 NUITS - GREZ-DOICEAU" at bounding box center [448, 114] width 370 height 24
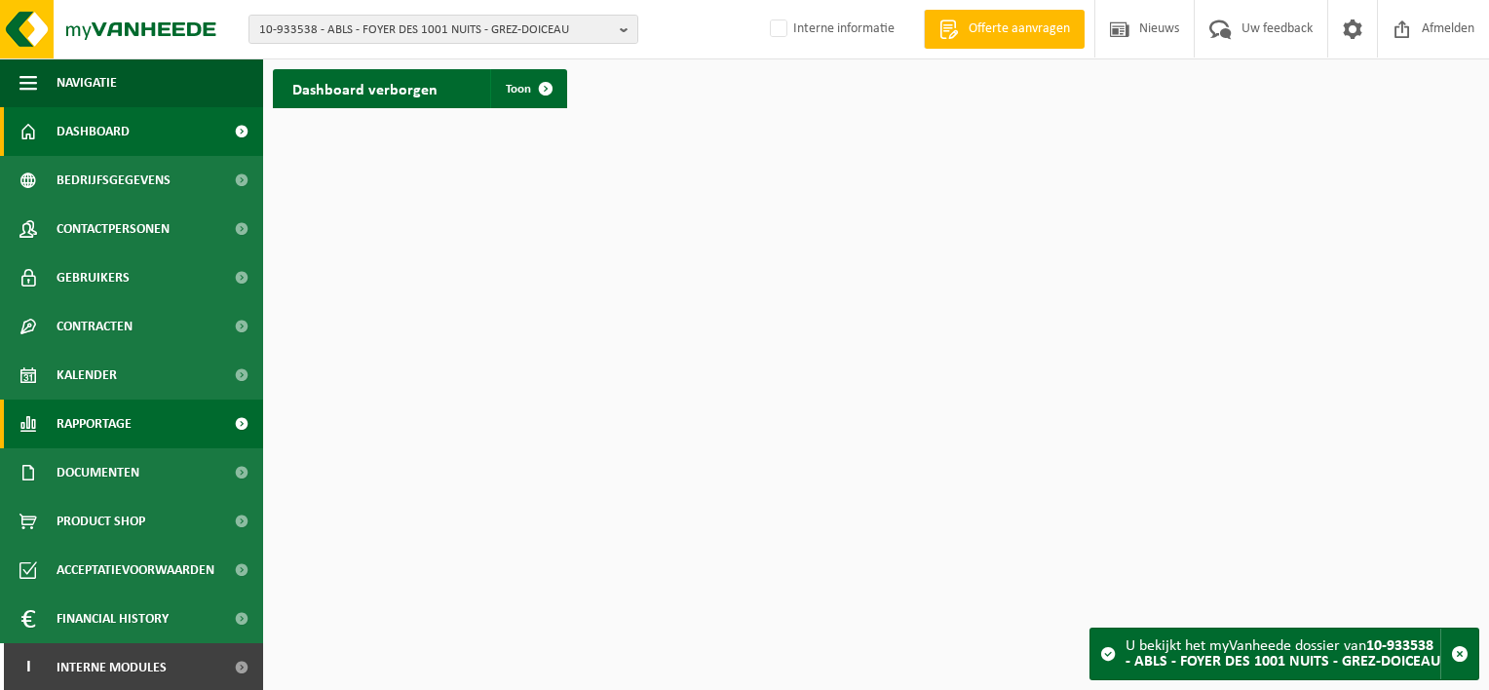
click at [128, 402] on span "Rapportage" at bounding box center [94, 424] width 75 height 49
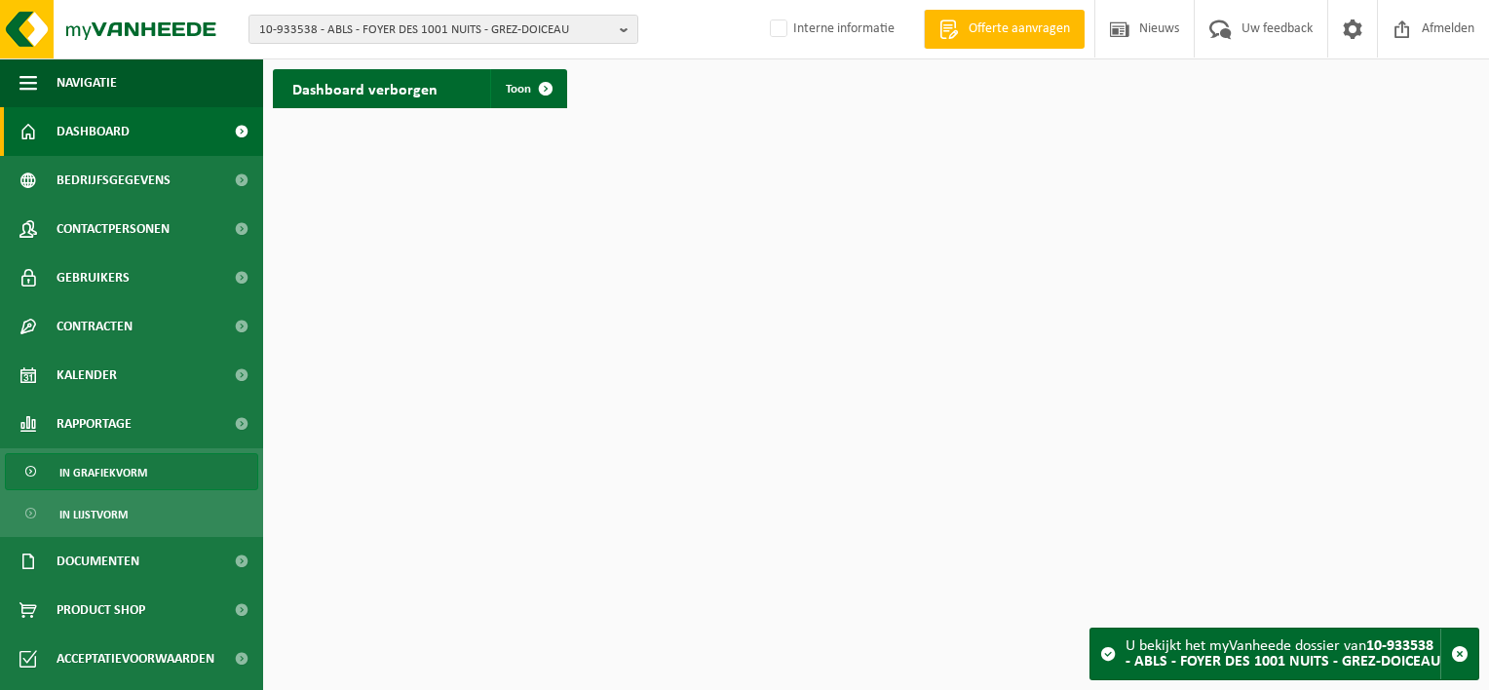
click at [99, 469] on span "In grafiekvorm" at bounding box center [103, 472] width 88 height 37
